Goal: Task Accomplishment & Management: Complete application form

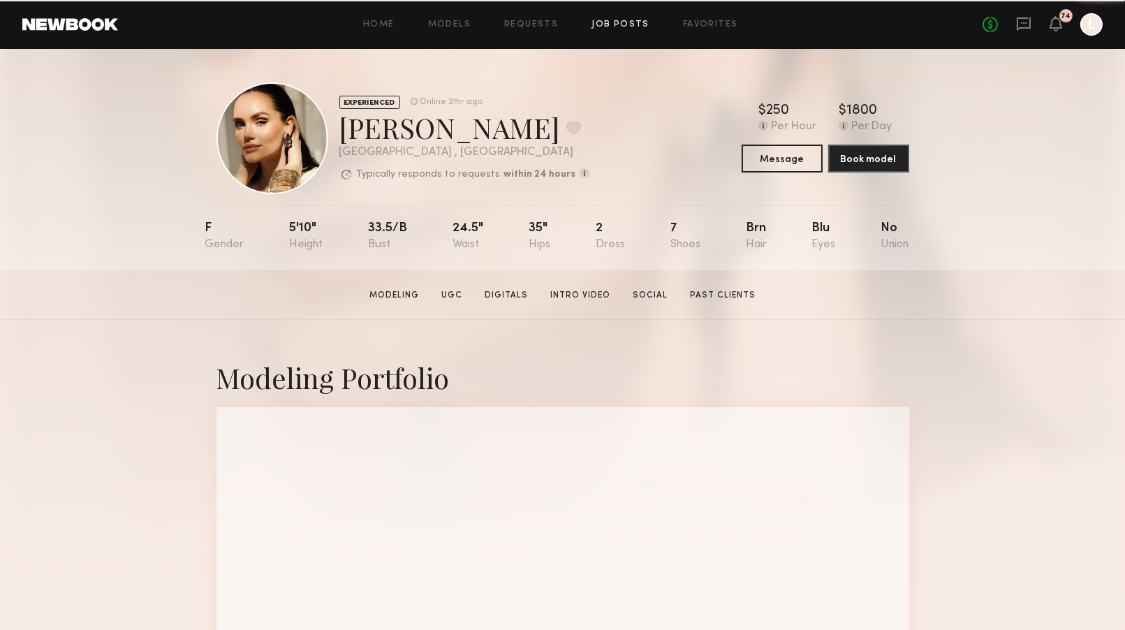
click at [625, 23] on link "Job Posts" at bounding box center [620, 24] width 58 height 9
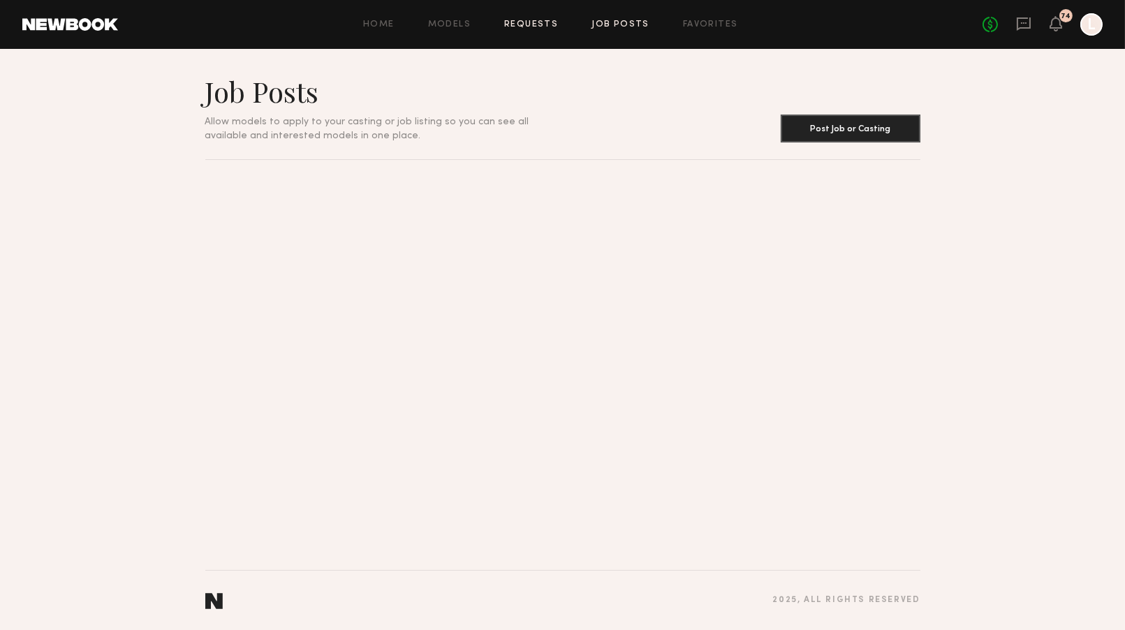
click at [521, 24] on link "Requests" at bounding box center [531, 24] width 54 height 9
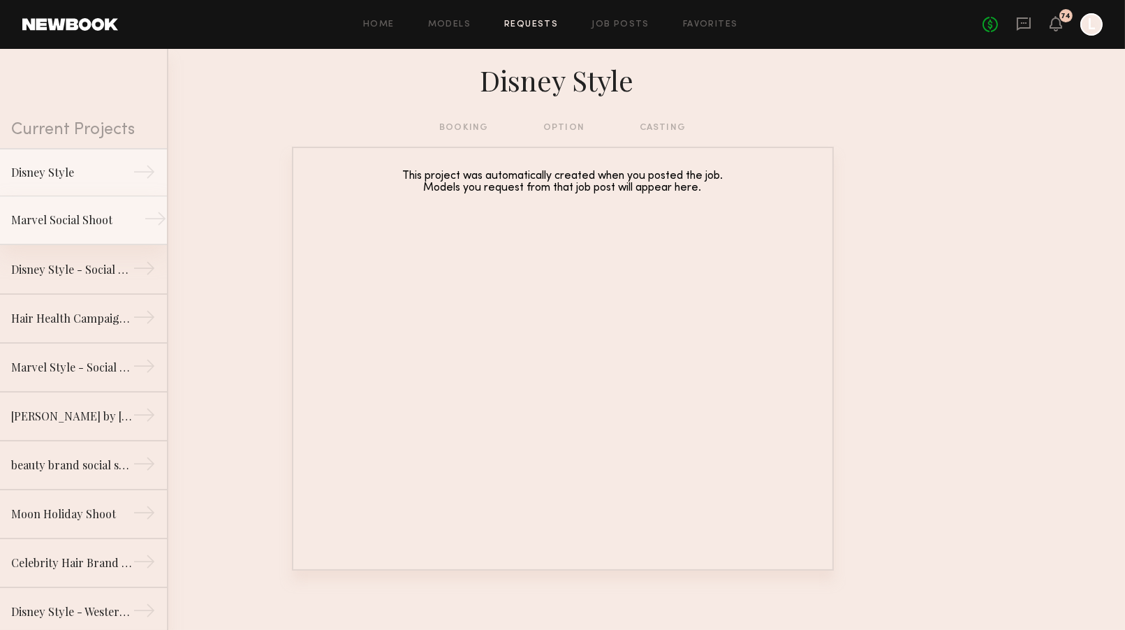
click at [93, 217] on div "Marvel Social Shoot" at bounding box center [71, 220] width 121 height 17
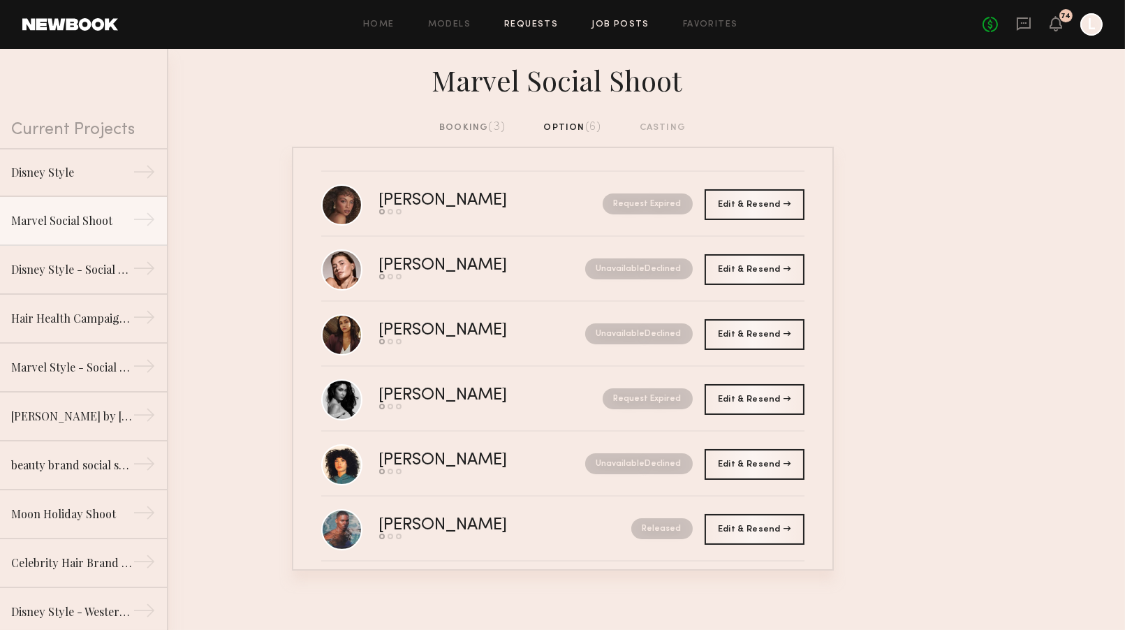
click at [633, 23] on link "Job Posts" at bounding box center [620, 24] width 58 height 9
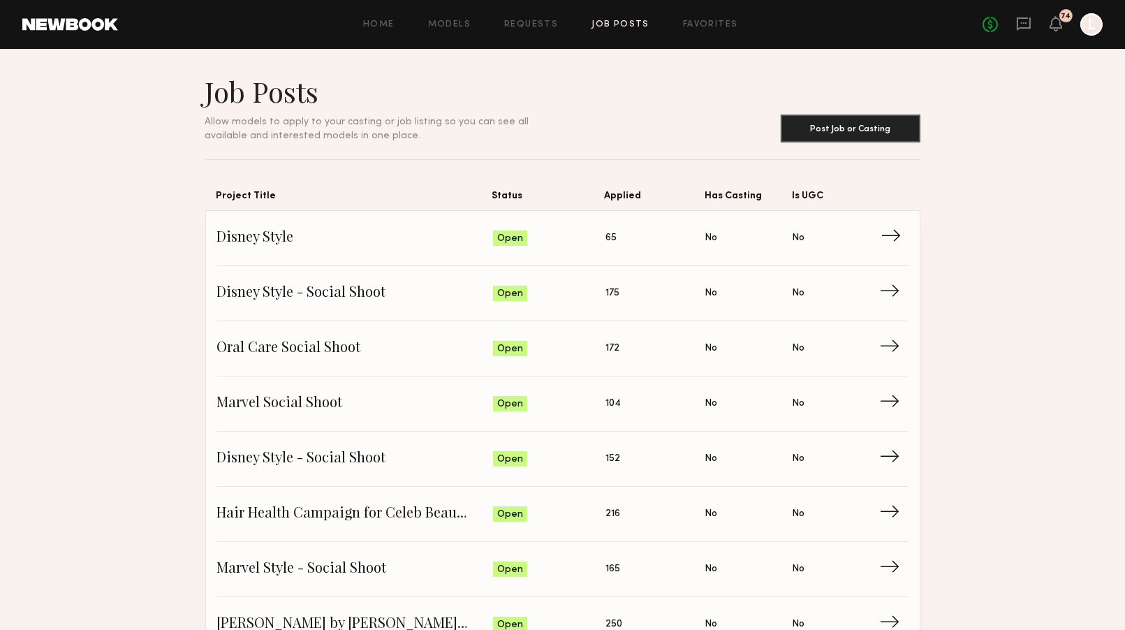
click at [348, 226] on link "Disney Style Status: Open Applied: 65 Has Casting: No Is UGC: No →" at bounding box center [562, 238] width 691 height 55
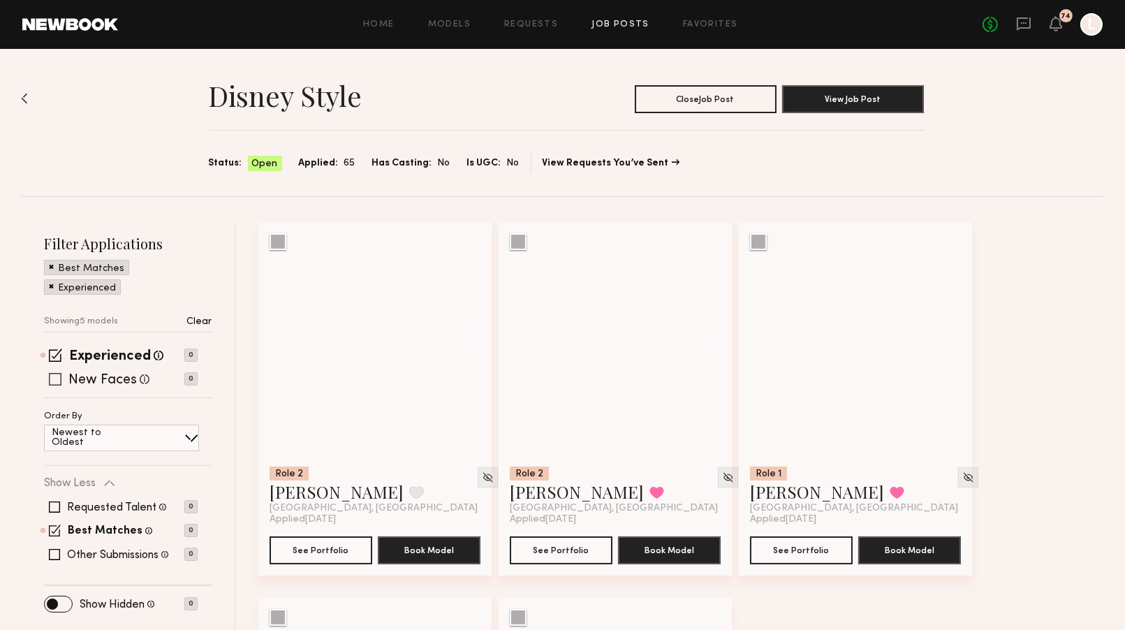
click at [63, 380] on div "New Faces Talent we've deemed to be in the early stages of their professional c…" at bounding box center [121, 378] width 154 height 11
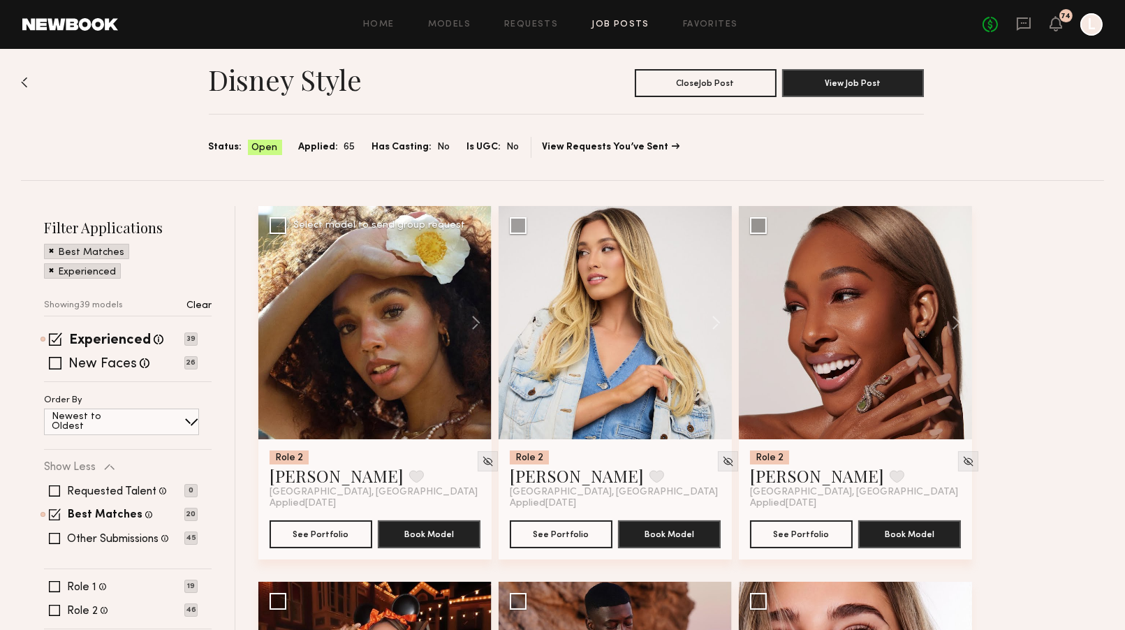
scroll to position [29, 0]
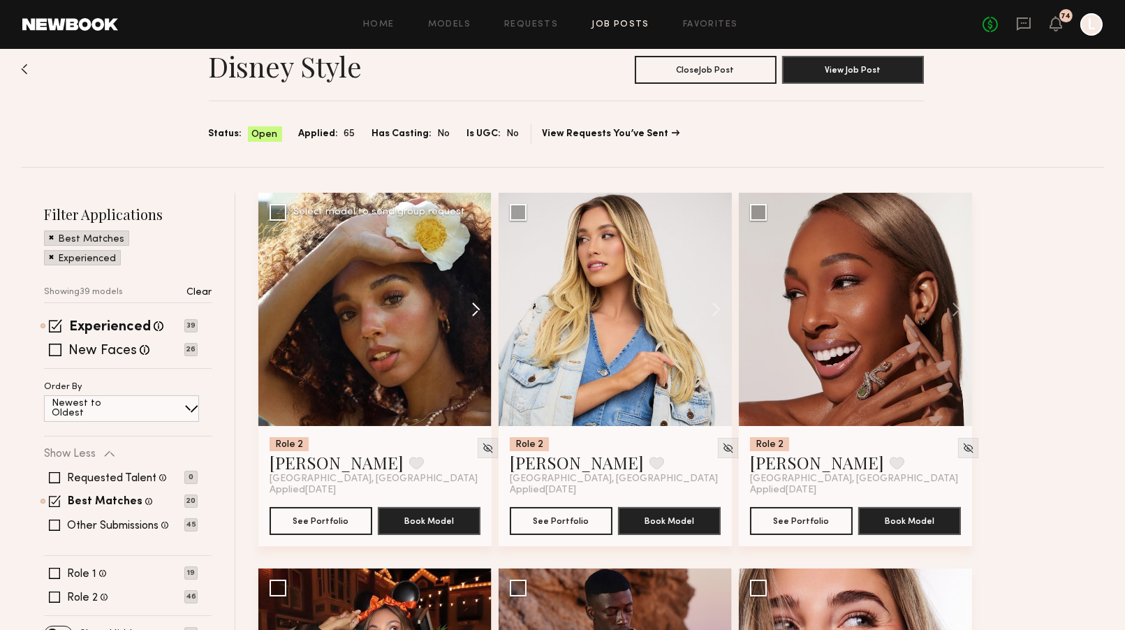
click at [473, 304] on button at bounding box center [469, 309] width 45 height 233
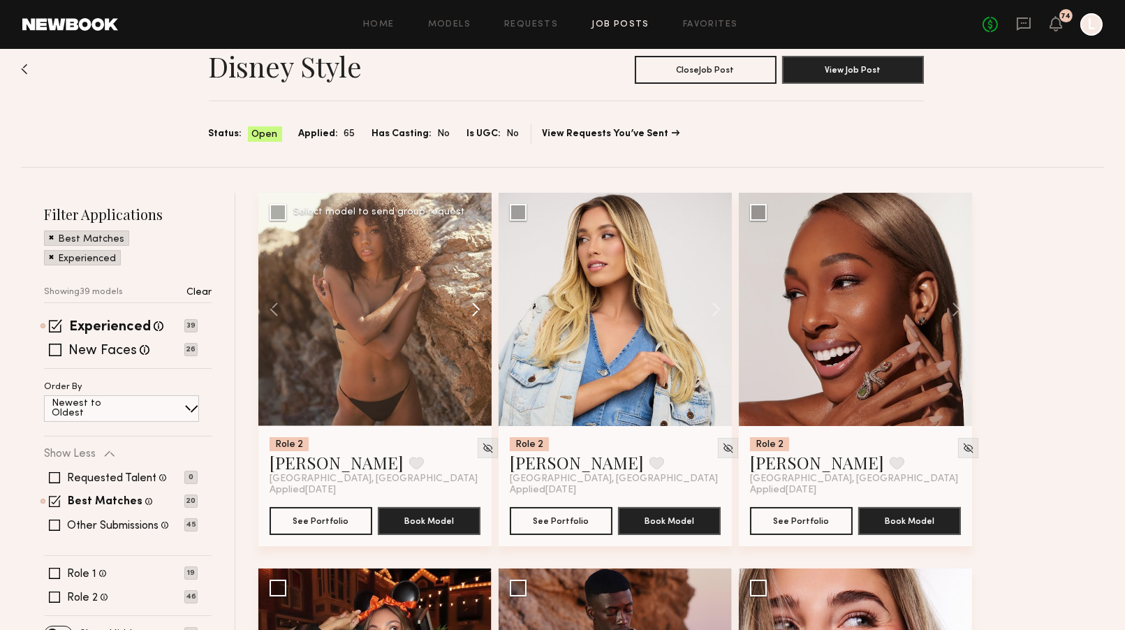
click at [473, 304] on button at bounding box center [469, 309] width 45 height 233
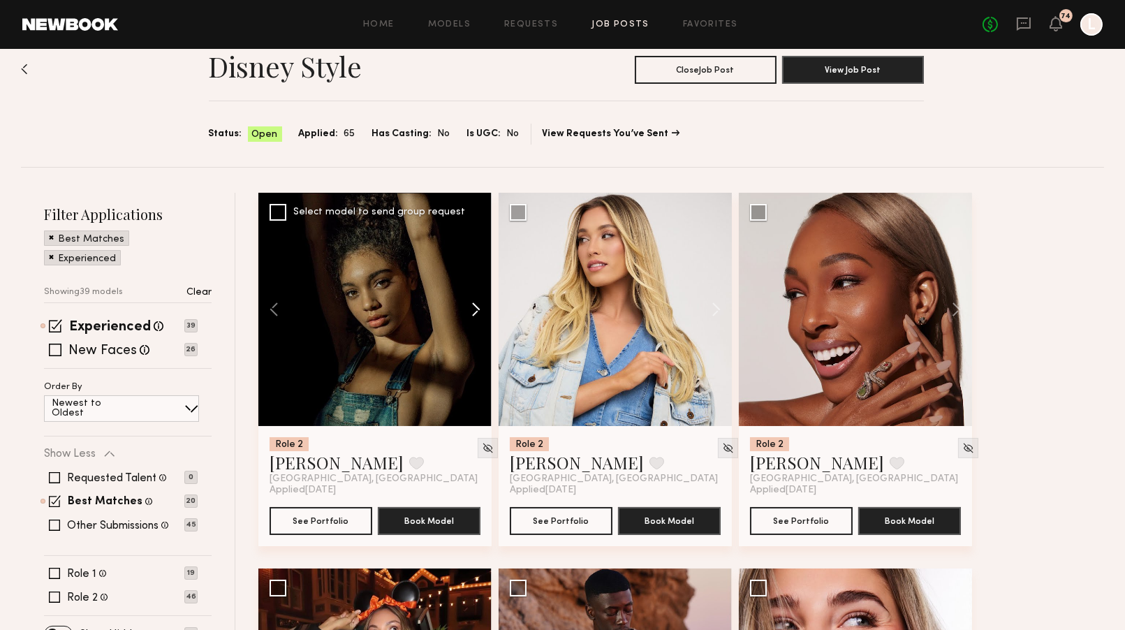
click at [473, 304] on button at bounding box center [469, 309] width 45 height 233
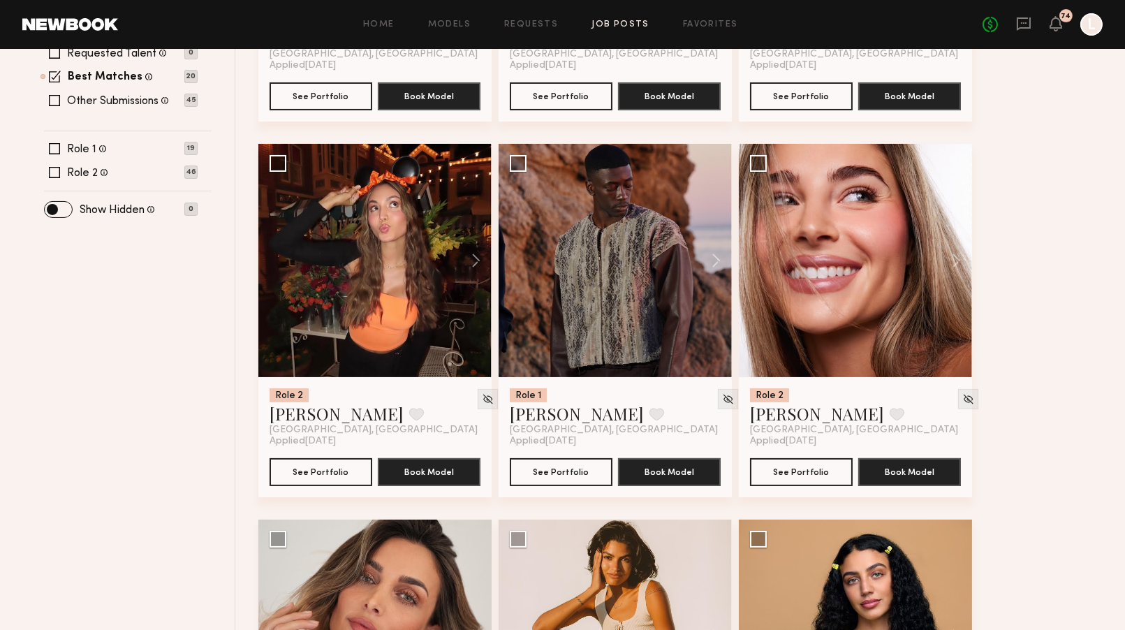
scroll to position [464, 0]
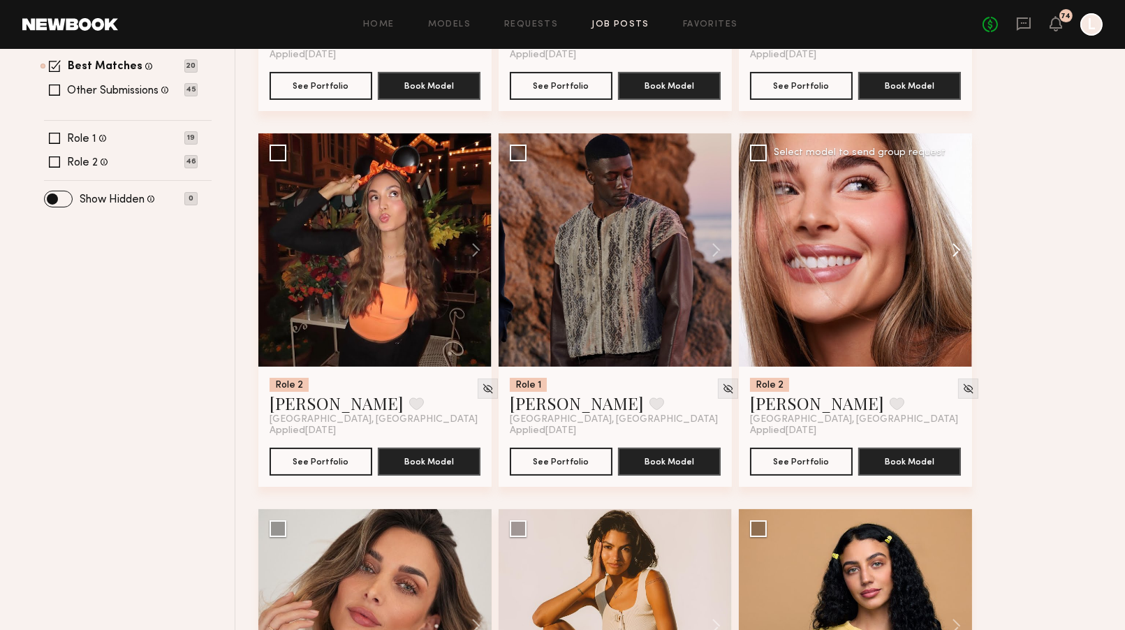
click at [949, 252] on button at bounding box center [949, 249] width 45 height 233
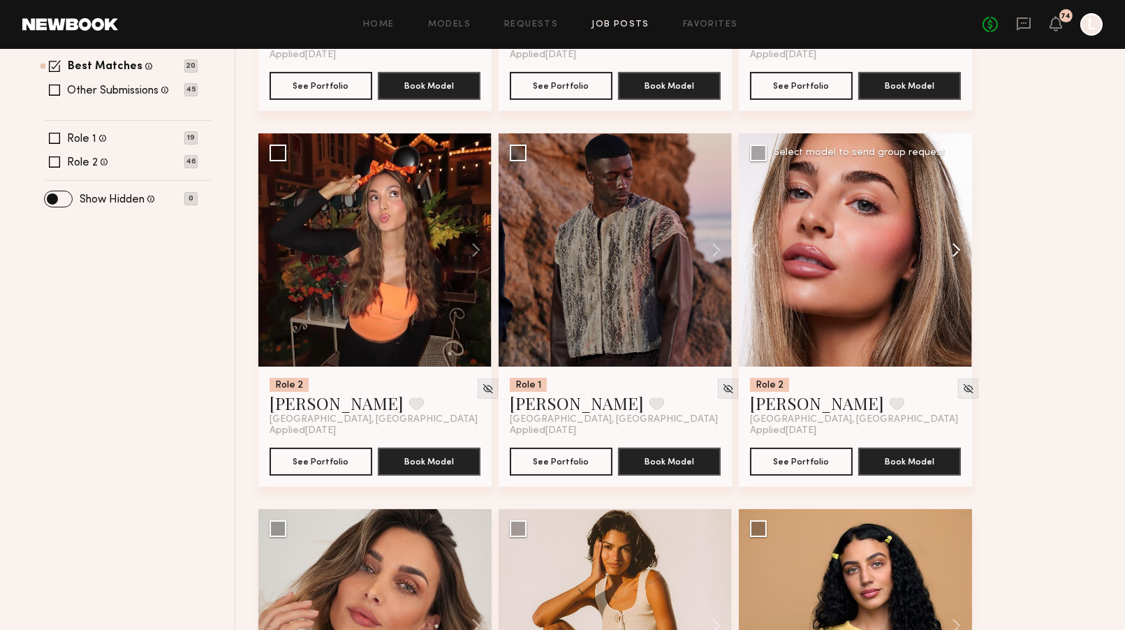
click at [949, 252] on button at bounding box center [949, 249] width 45 height 233
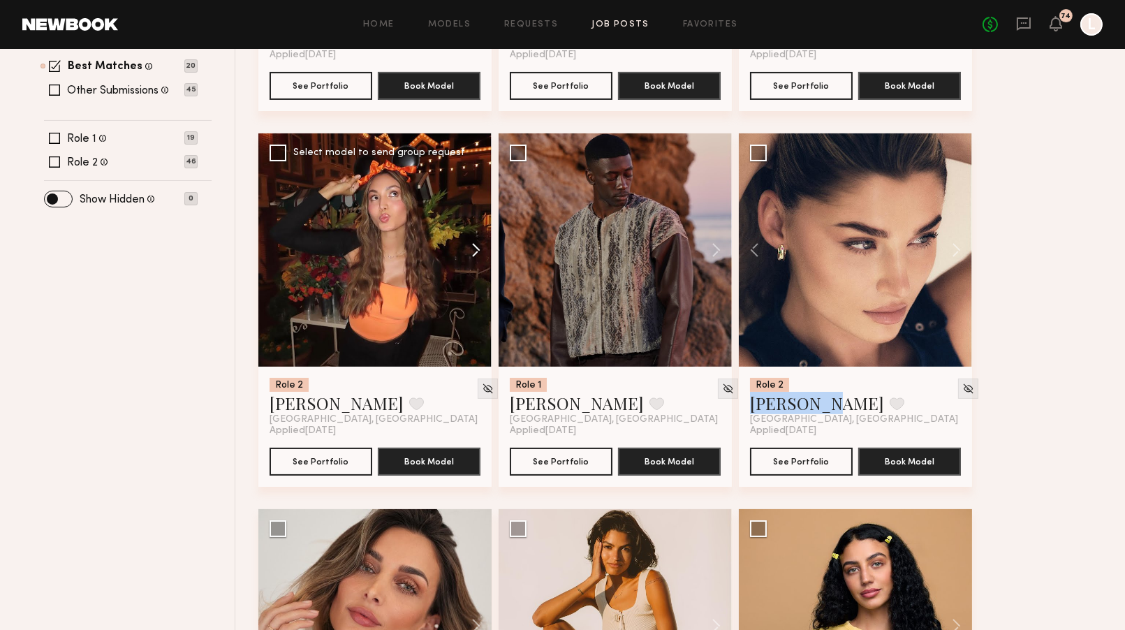
click at [475, 251] on button at bounding box center [469, 249] width 45 height 233
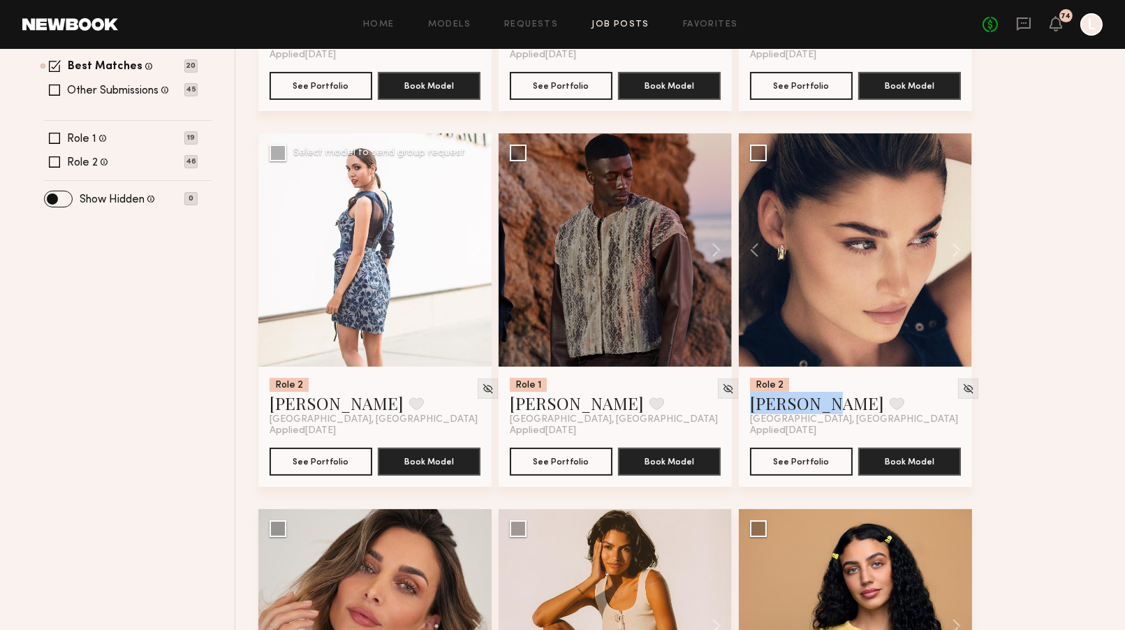
click at [475, 251] on button at bounding box center [469, 249] width 45 height 233
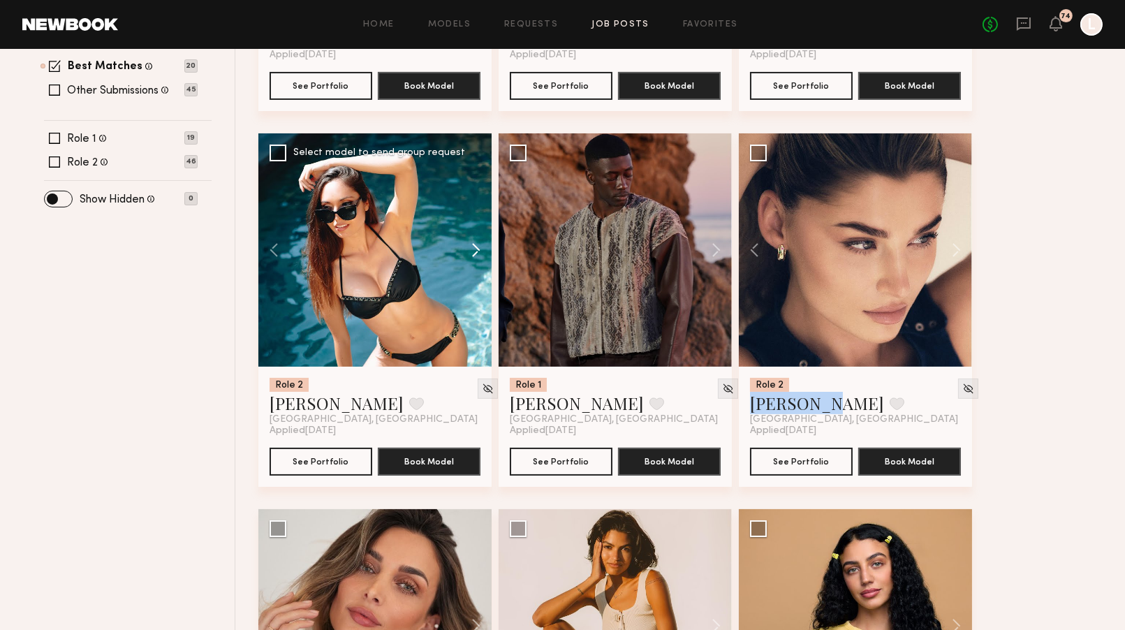
click at [475, 251] on button at bounding box center [469, 249] width 45 height 233
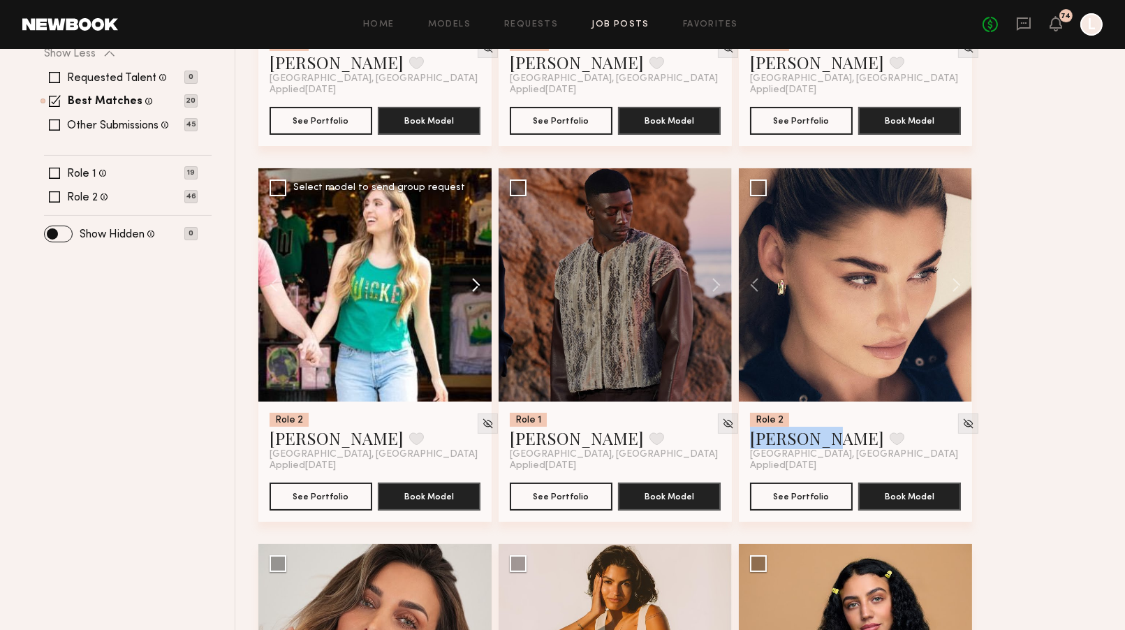
scroll to position [415, 0]
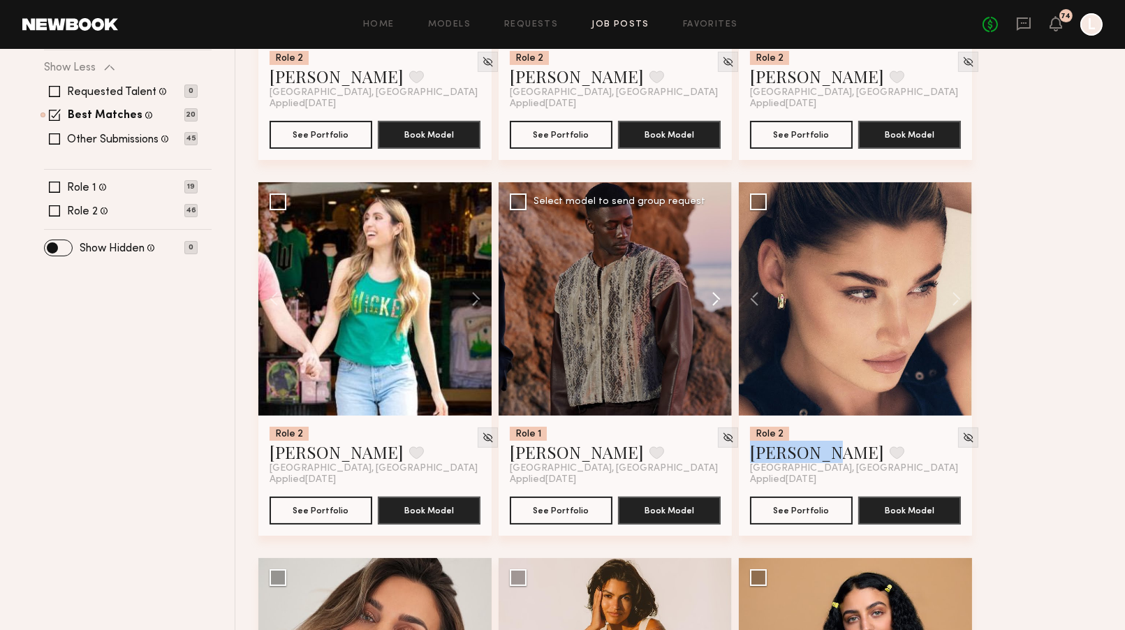
click at [718, 298] on button at bounding box center [709, 298] width 45 height 233
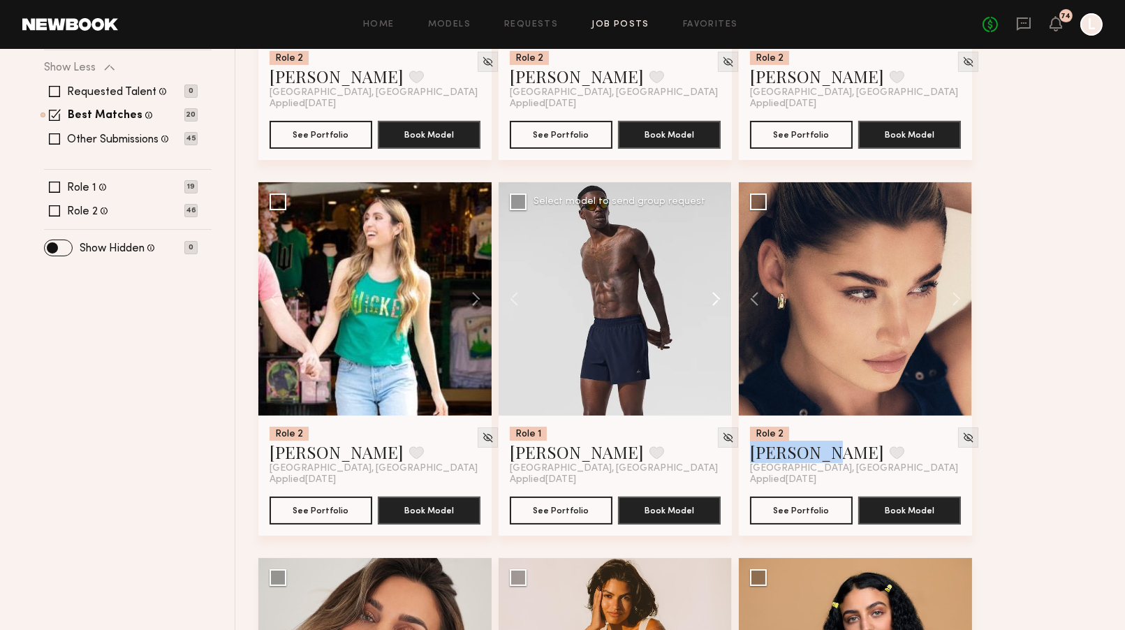
click at [718, 298] on button at bounding box center [709, 298] width 45 height 233
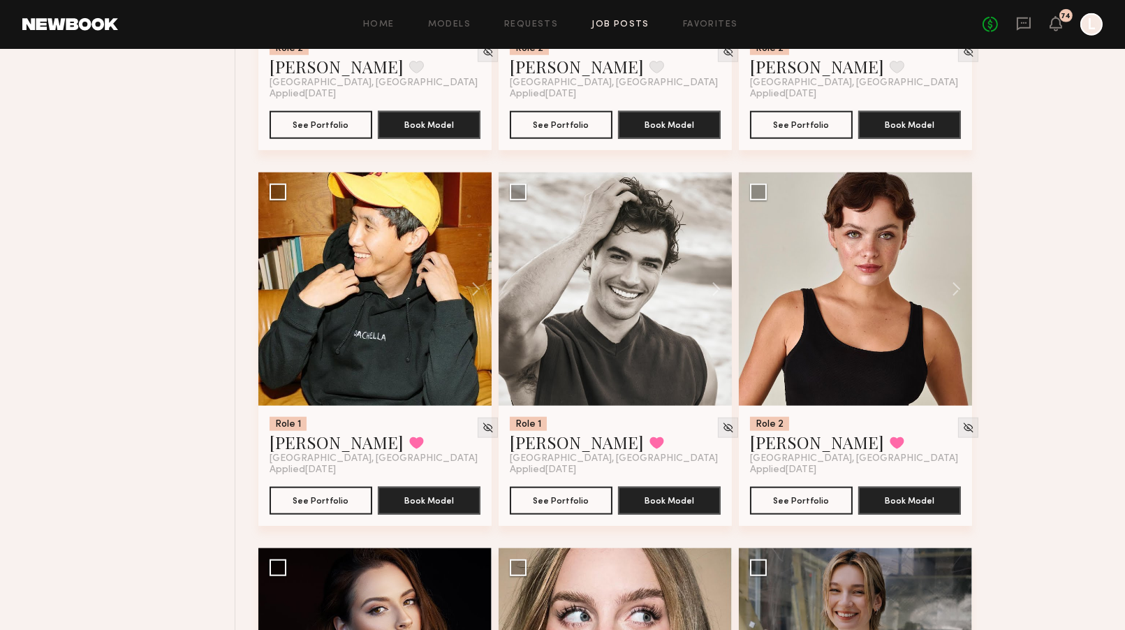
scroll to position [3045, 0]
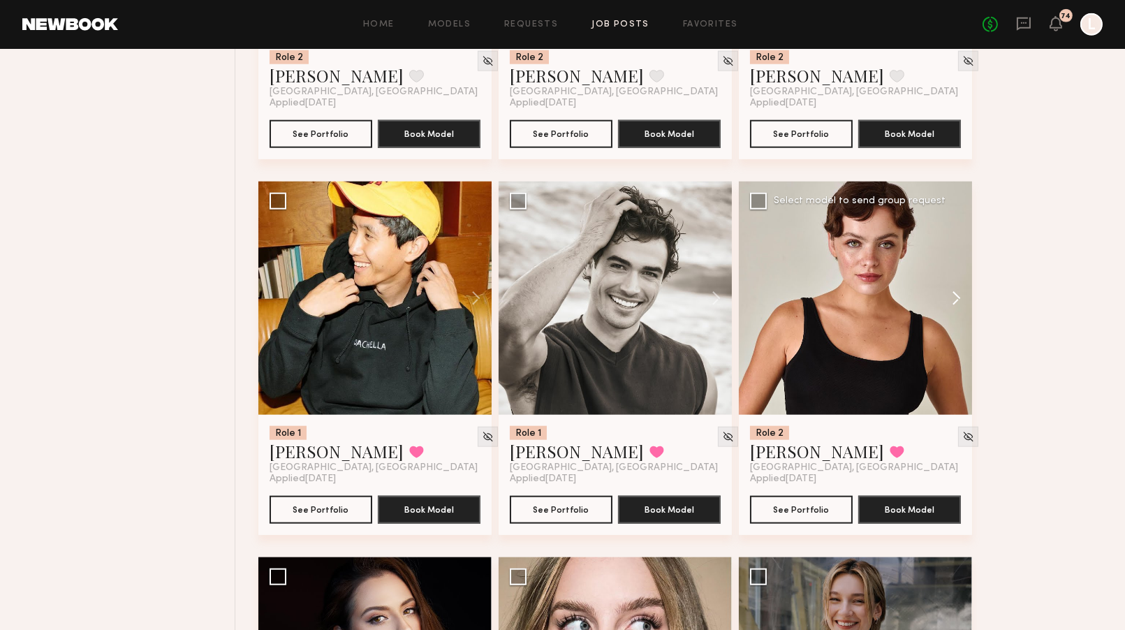
click at [956, 304] on button at bounding box center [949, 298] width 45 height 233
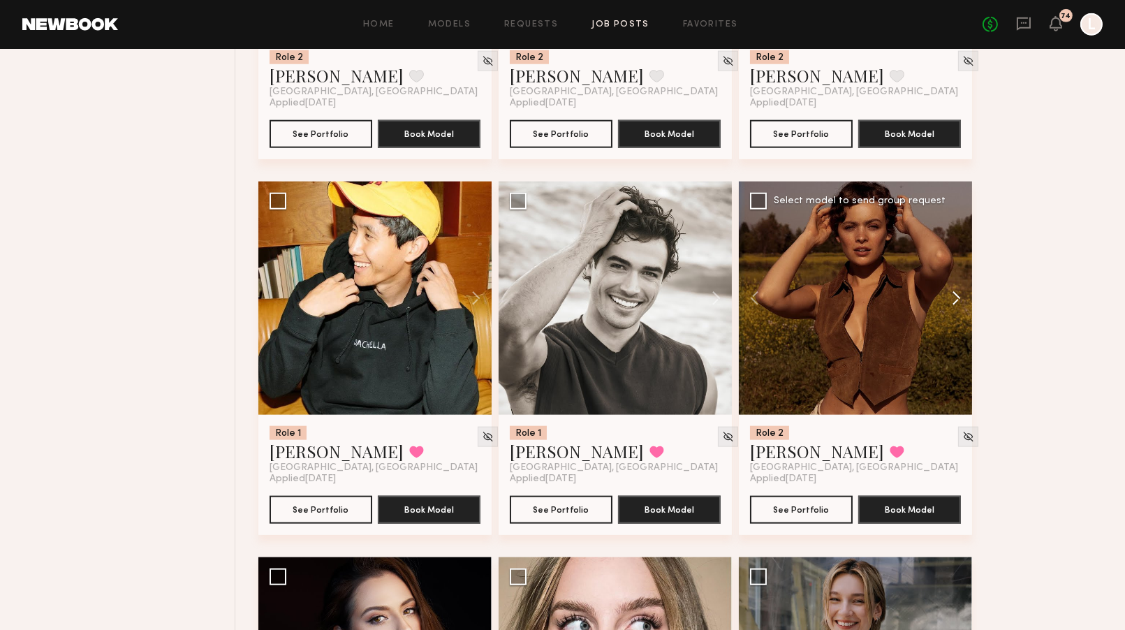
click at [956, 304] on button at bounding box center [949, 298] width 45 height 233
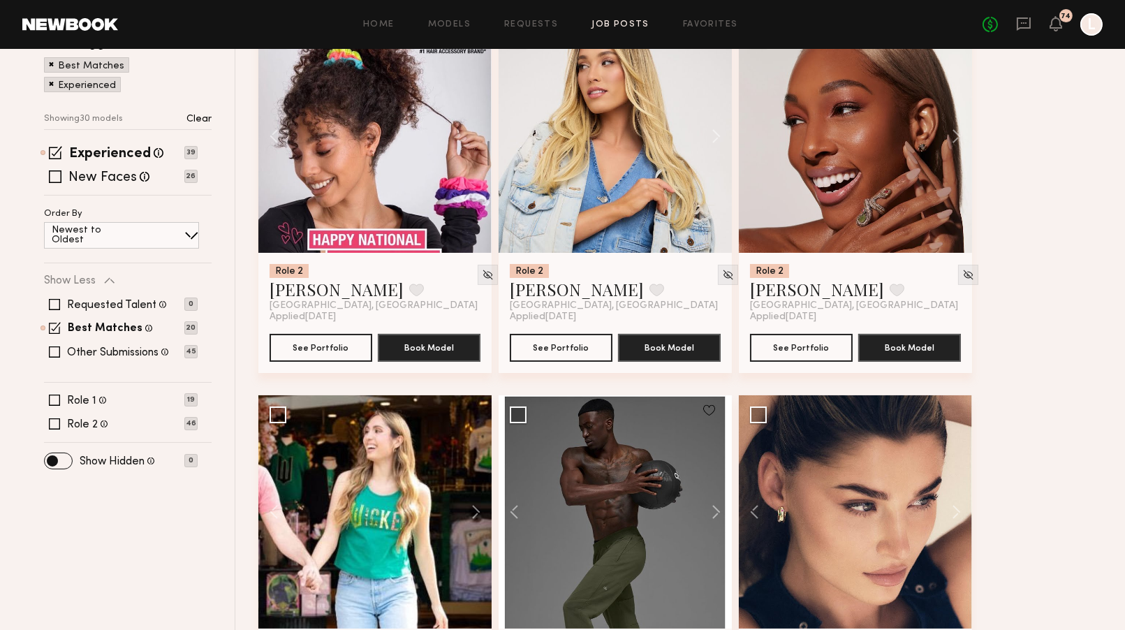
scroll to position [224, 0]
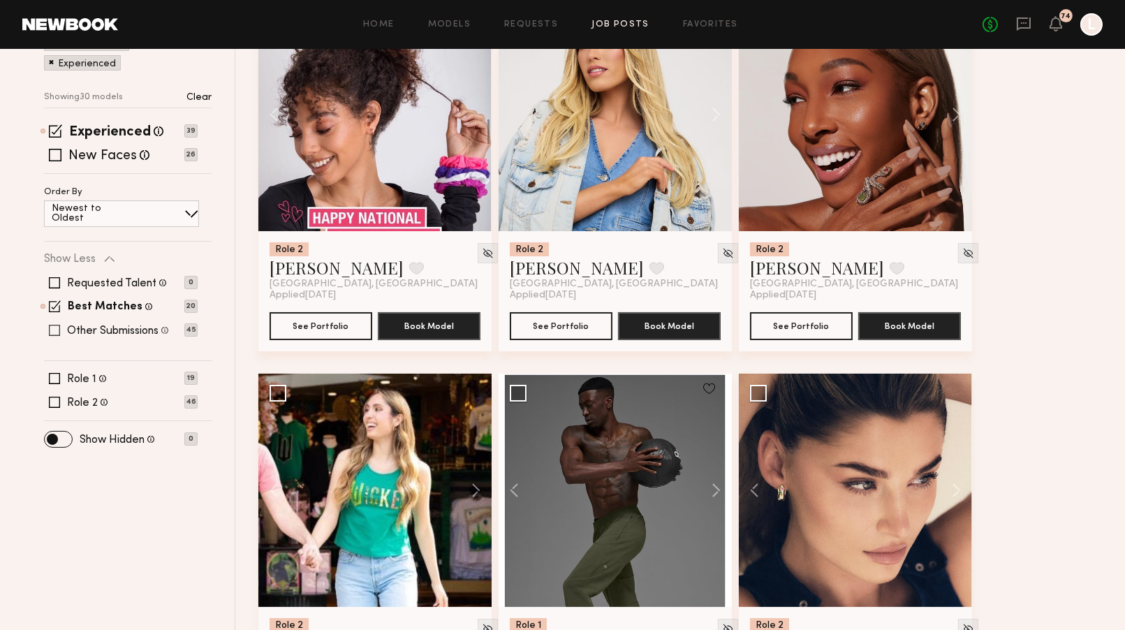
click at [57, 327] on span at bounding box center [54, 330] width 11 height 11
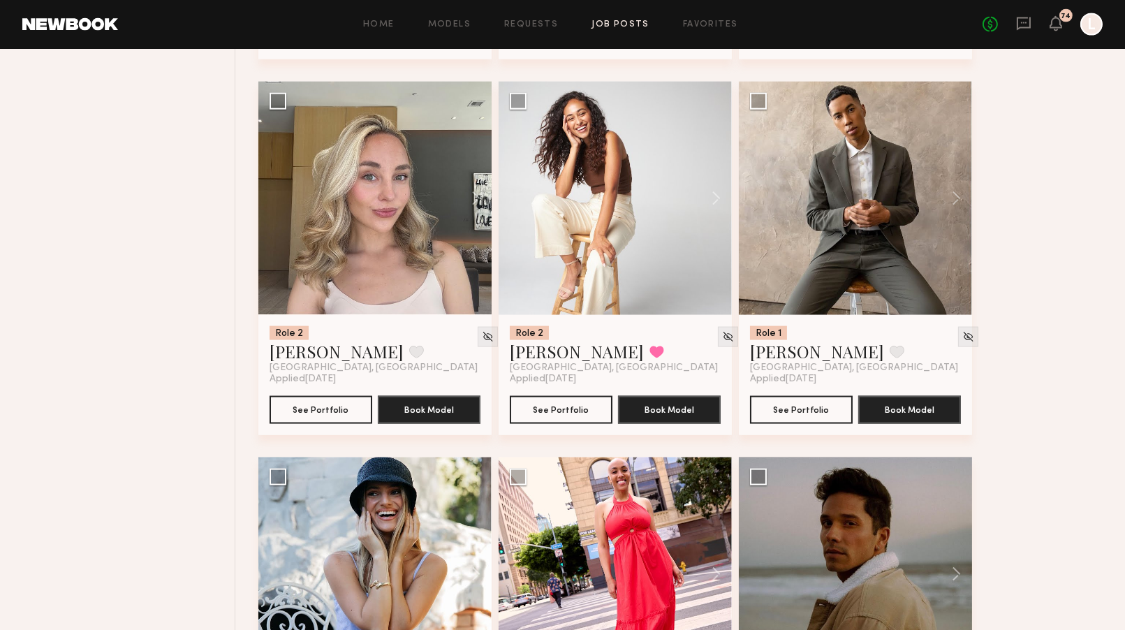
scroll to position [3919, 0]
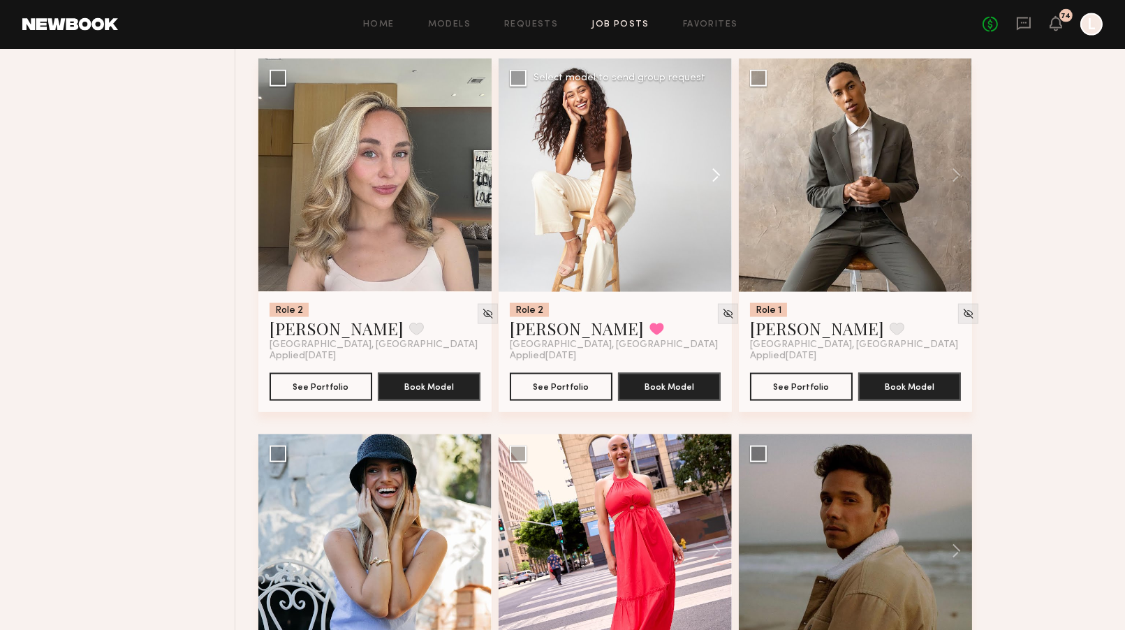
click at [718, 177] on button at bounding box center [709, 175] width 45 height 233
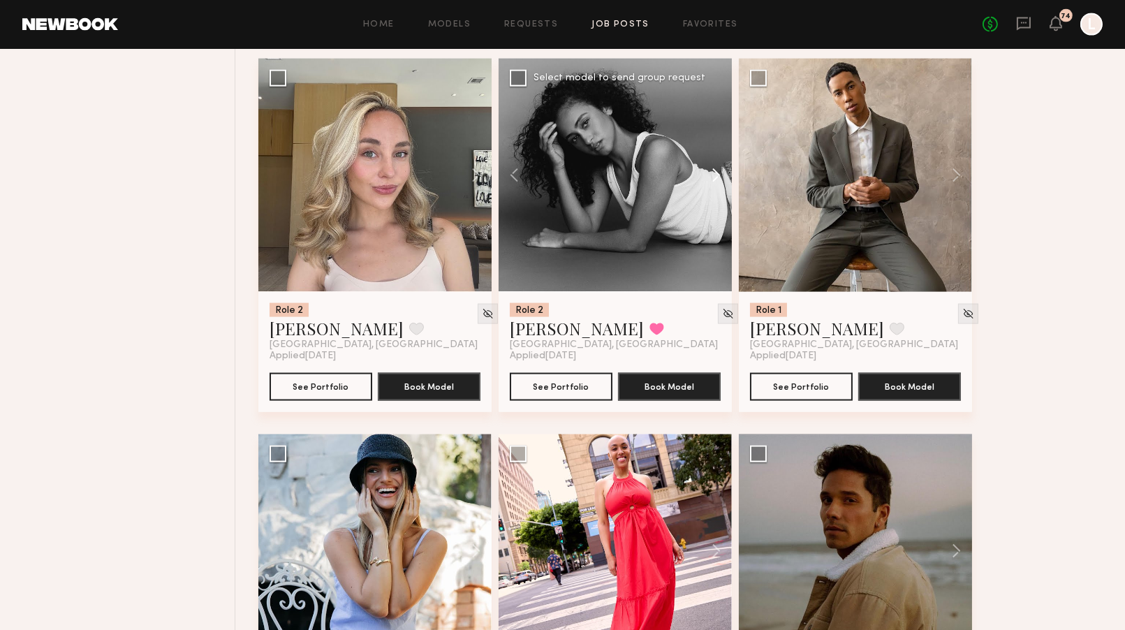
click at [718, 177] on button at bounding box center [709, 175] width 45 height 233
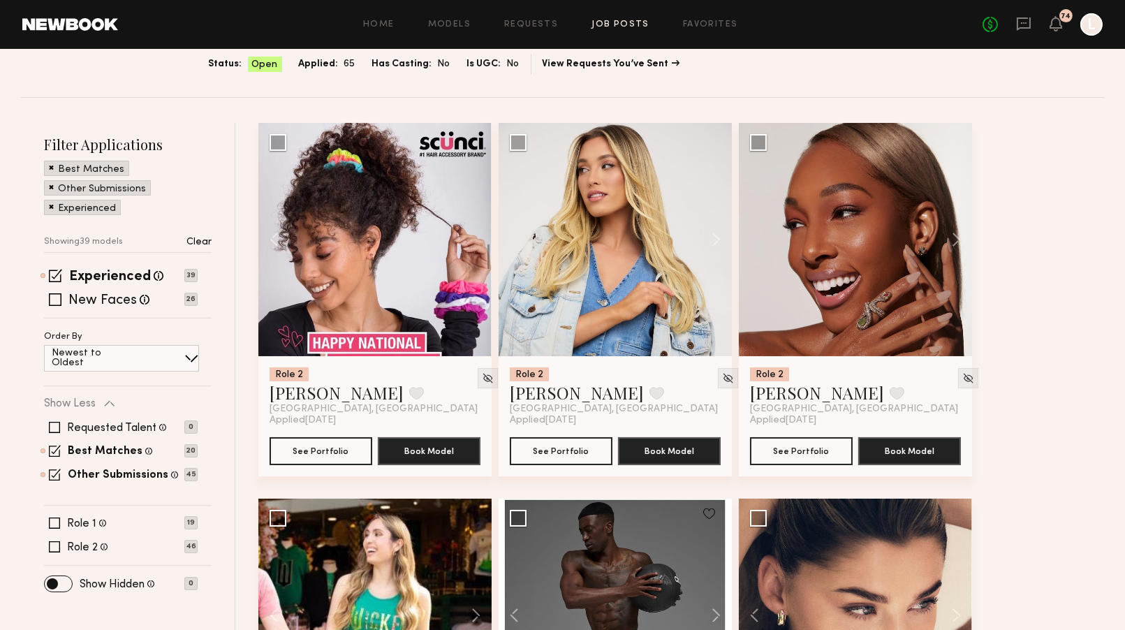
scroll to position [134, 0]
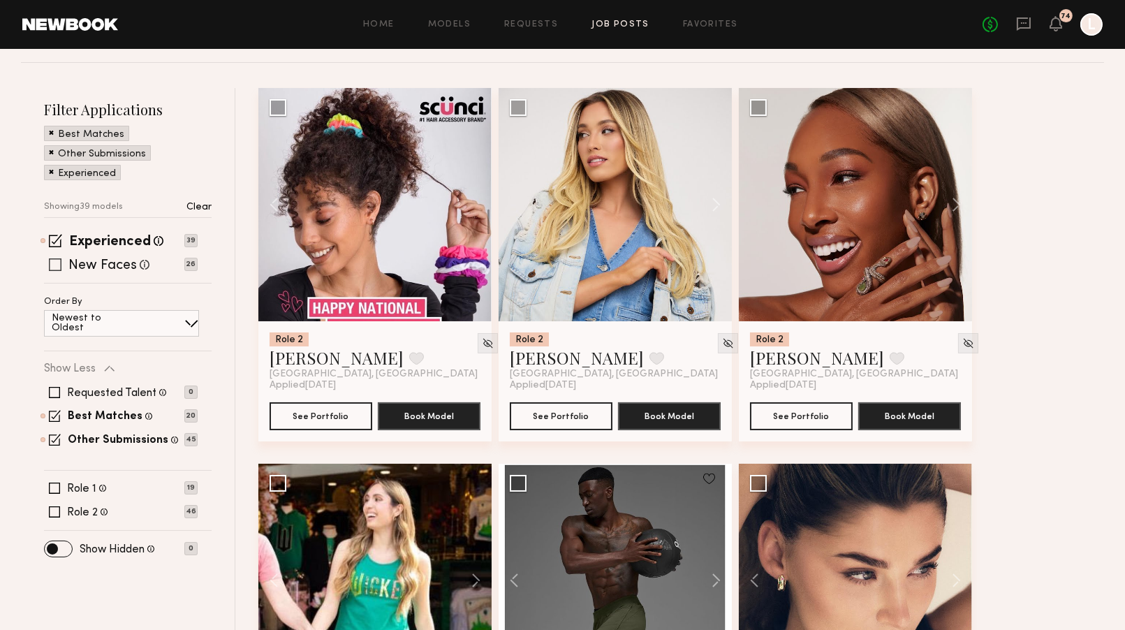
click at [64, 260] on div "New Faces Talent we've deemed to be in the early stages of their professional c…" at bounding box center [121, 264] width 154 height 11
click at [55, 260] on span at bounding box center [55, 264] width 13 height 13
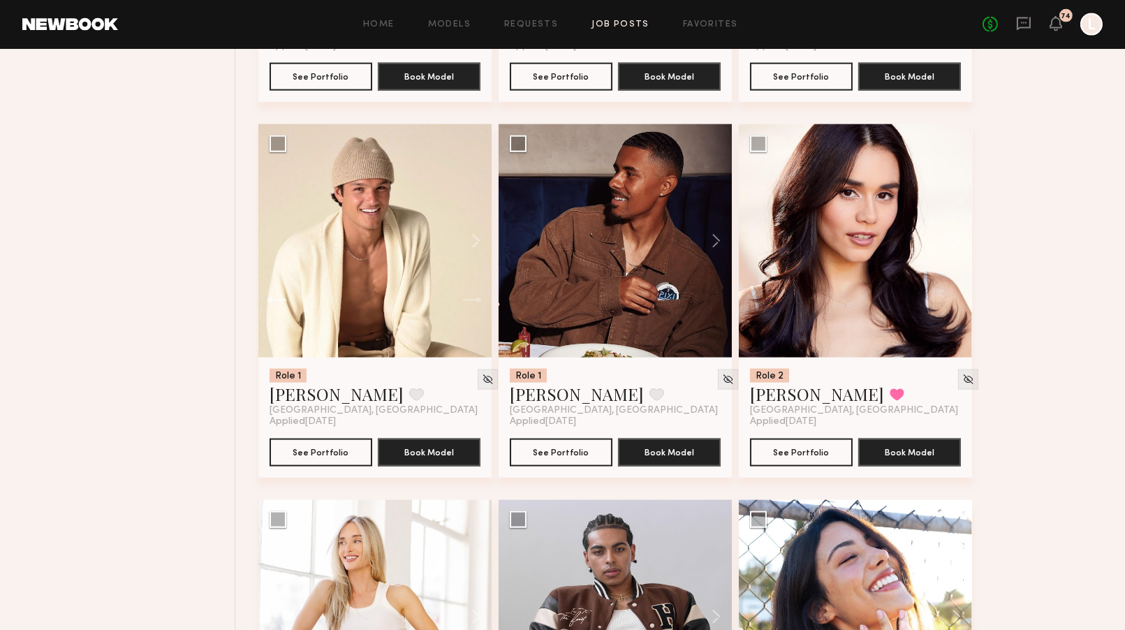
scroll to position [3855, 0]
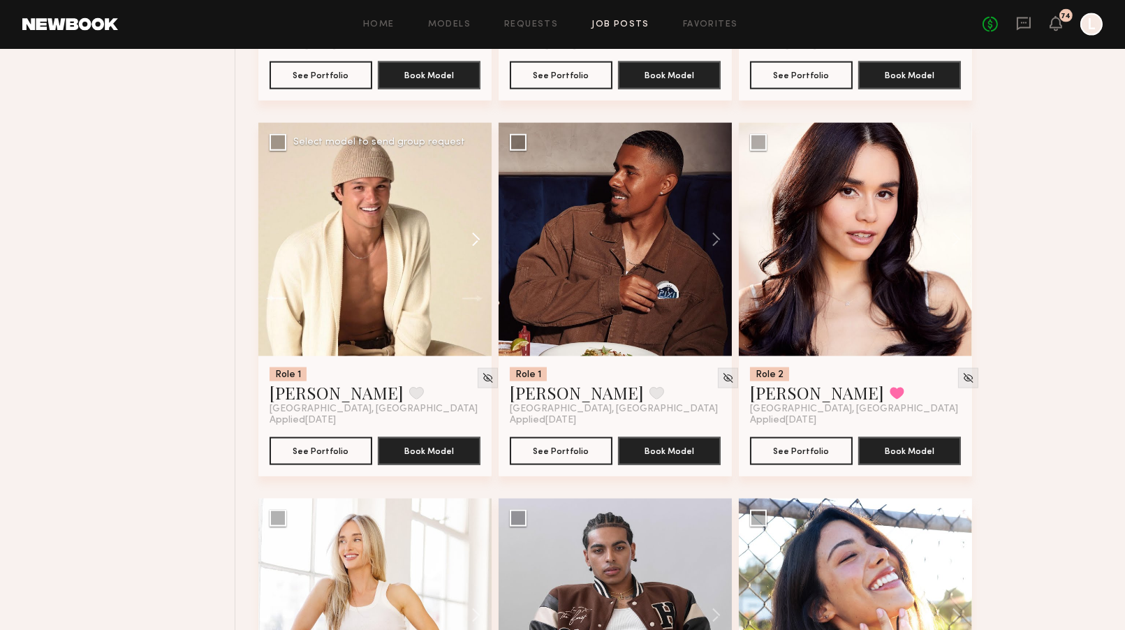
click at [476, 237] on button at bounding box center [469, 239] width 45 height 233
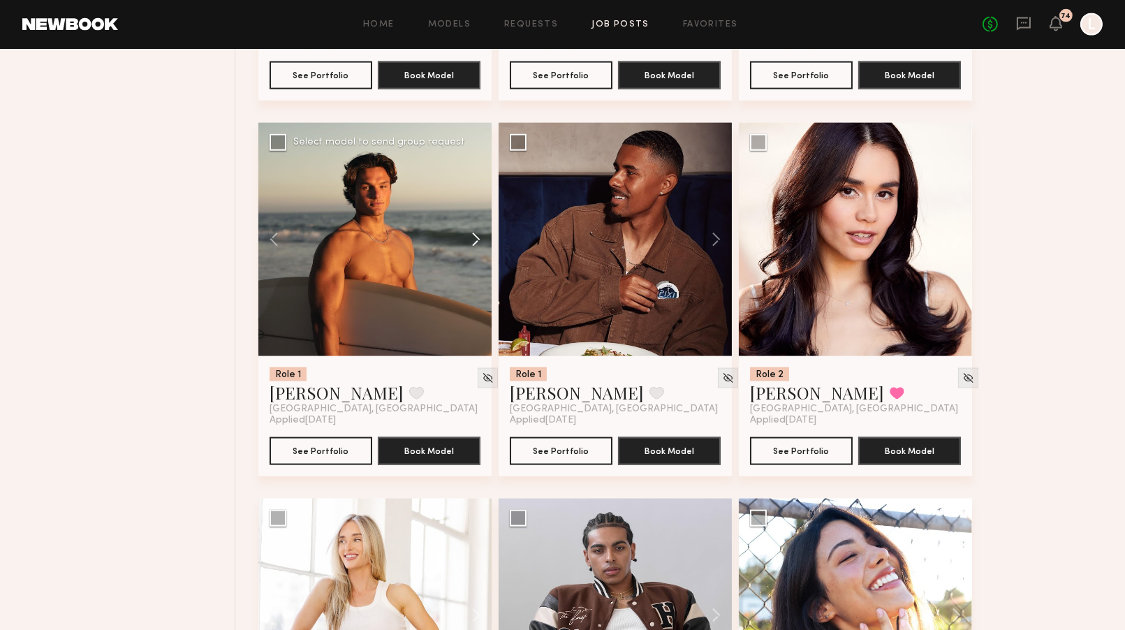
click at [476, 237] on button at bounding box center [469, 239] width 45 height 233
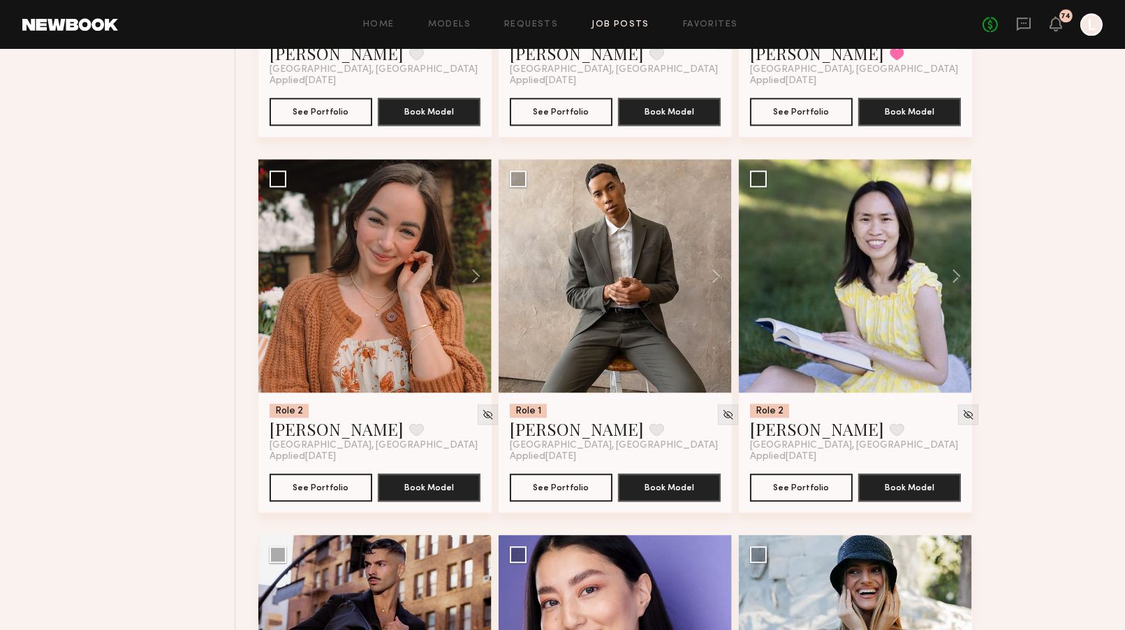
scroll to position [6842, 0]
